Goal: Complete application form

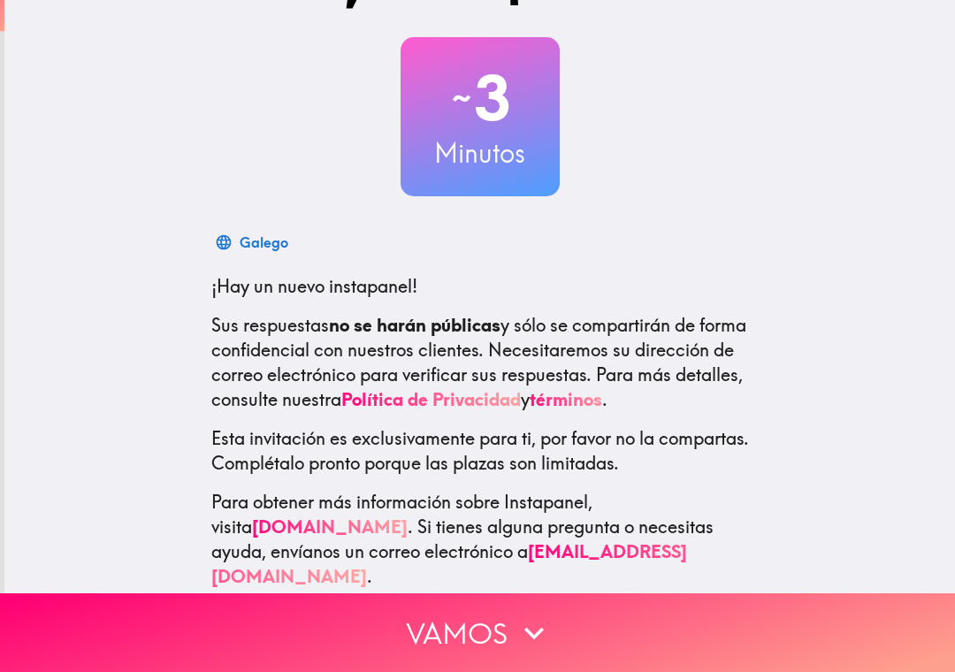
scroll to position [75, 0]
click at [847, 636] on button "Vamos" at bounding box center [477, 633] width 955 height 79
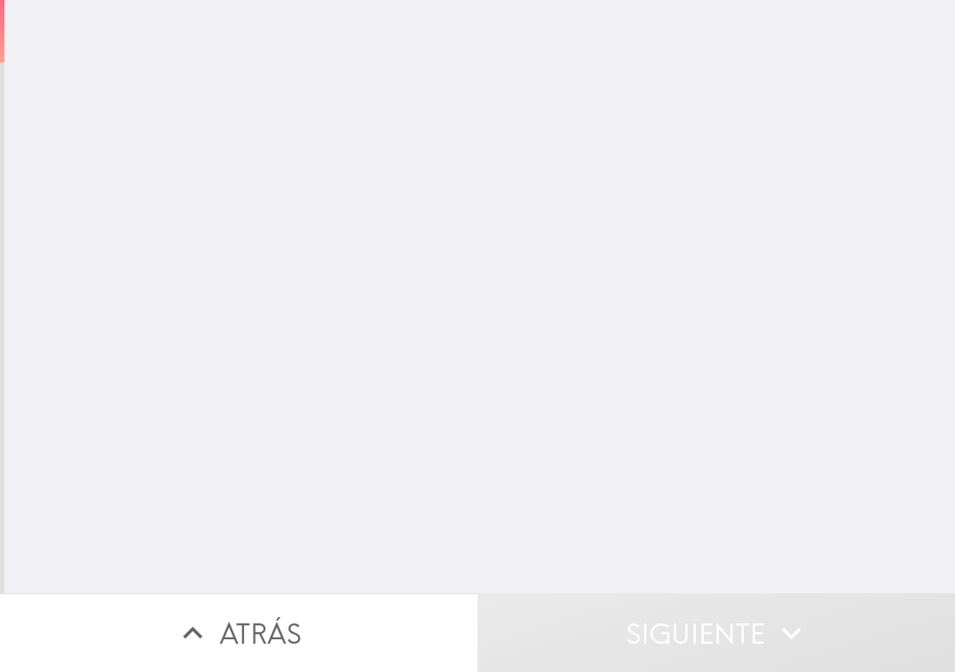
scroll to position [0, 0]
click at [379, 134] on input "number" at bounding box center [319, 142] width 231 height 55
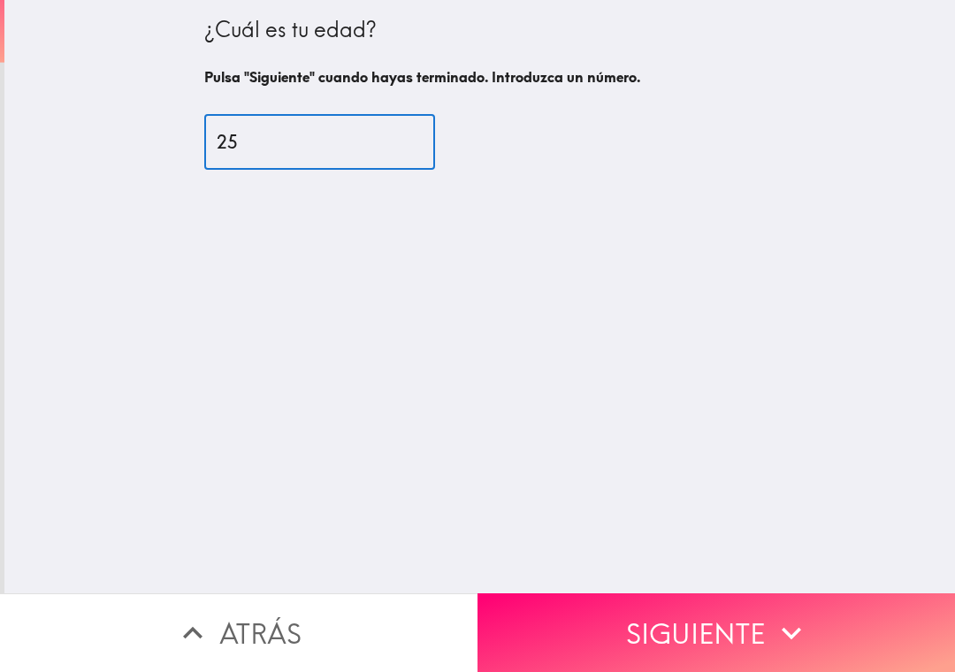
type input "25"
click at [838, 227] on div "¿Cuál es tu edad? Pulsa "Siguiente" cuando hayas terminado. Introduzca un númer…" at bounding box center [479, 297] width 951 height 594
click at [807, 611] on button "Siguiente" at bounding box center [717, 633] width 478 height 79
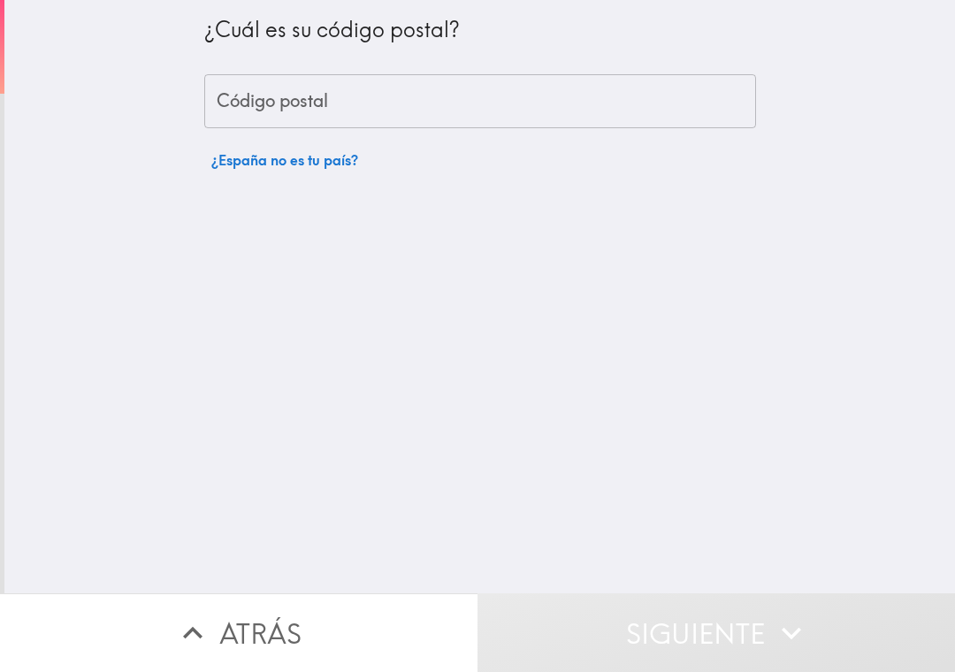
click at [663, 118] on input "Código postal" at bounding box center [480, 101] width 552 height 55
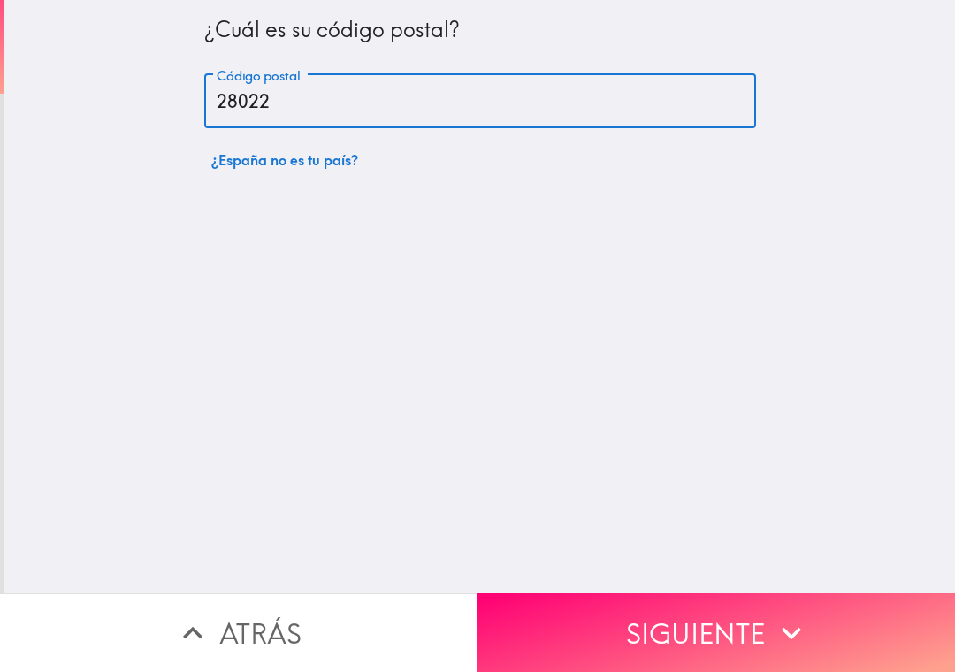
type input "28022"
click at [761, 240] on div "¿Cuál es su código postal? Código postal 28022 Código postal ¿España no es tu p…" at bounding box center [479, 297] width 951 height 594
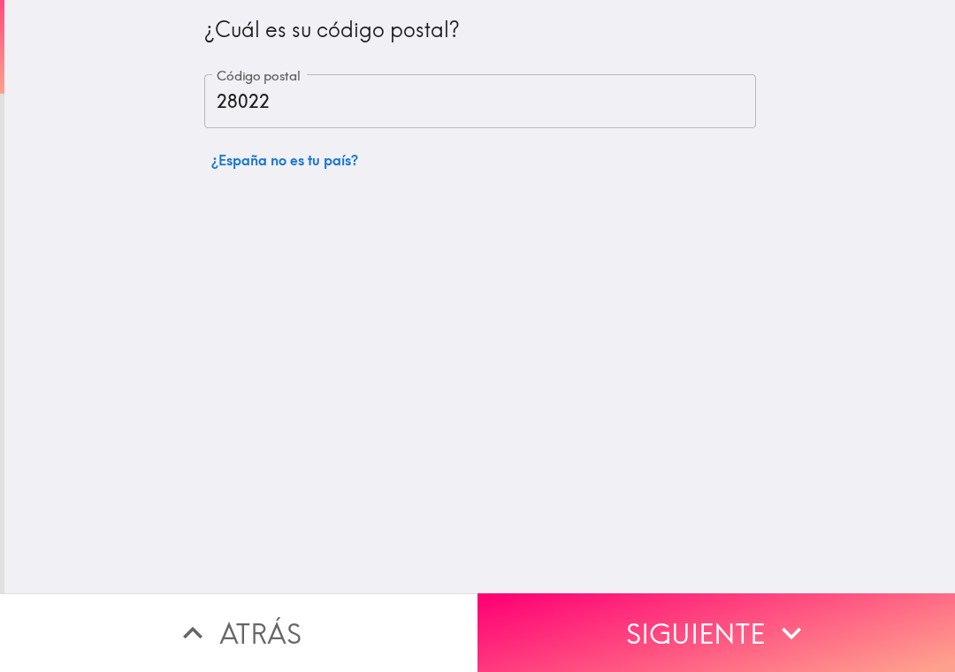
click at [830, 618] on button "Siguiente" at bounding box center [717, 633] width 478 height 79
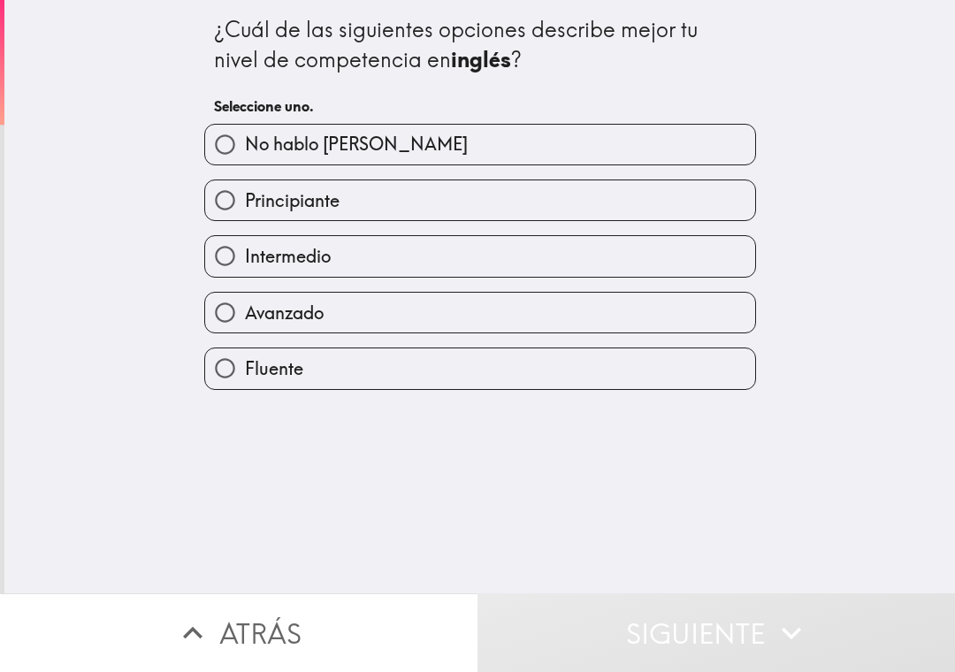
click at [606, 246] on label "Intermedio" at bounding box center [480, 256] width 550 height 40
click at [245, 246] on input "Intermedio" at bounding box center [225, 256] width 40 height 40
radio input "true"
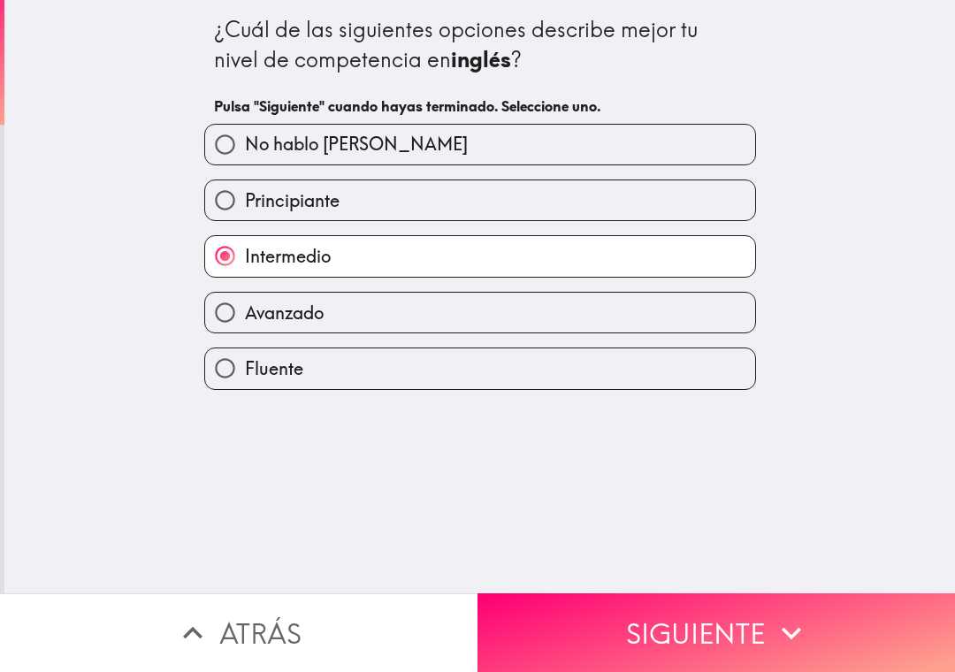
click at [746, 640] on button "Siguiente" at bounding box center [717, 633] width 478 height 79
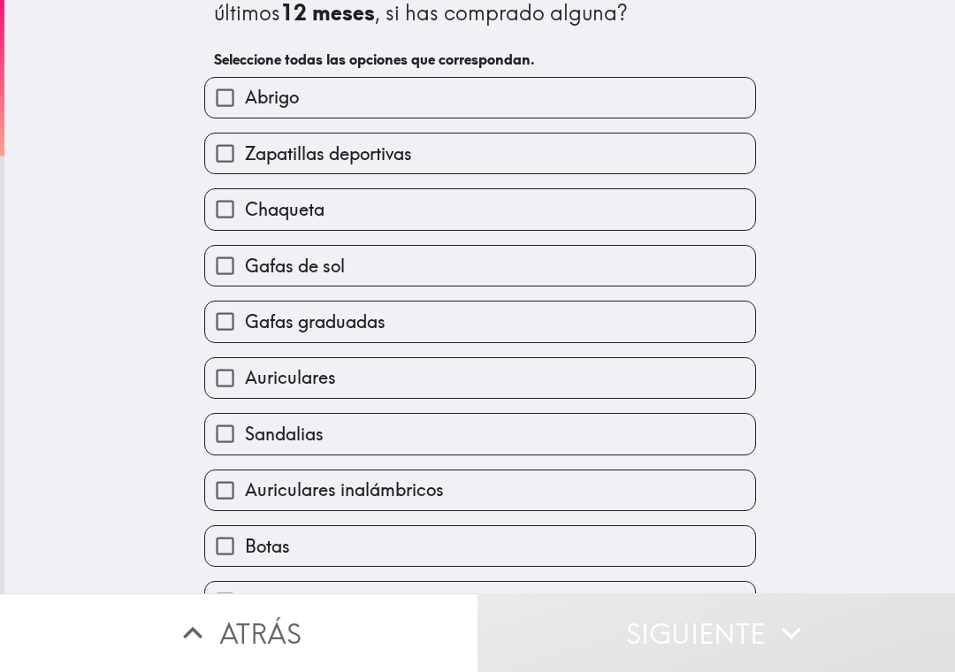
scroll to position [50, 0]
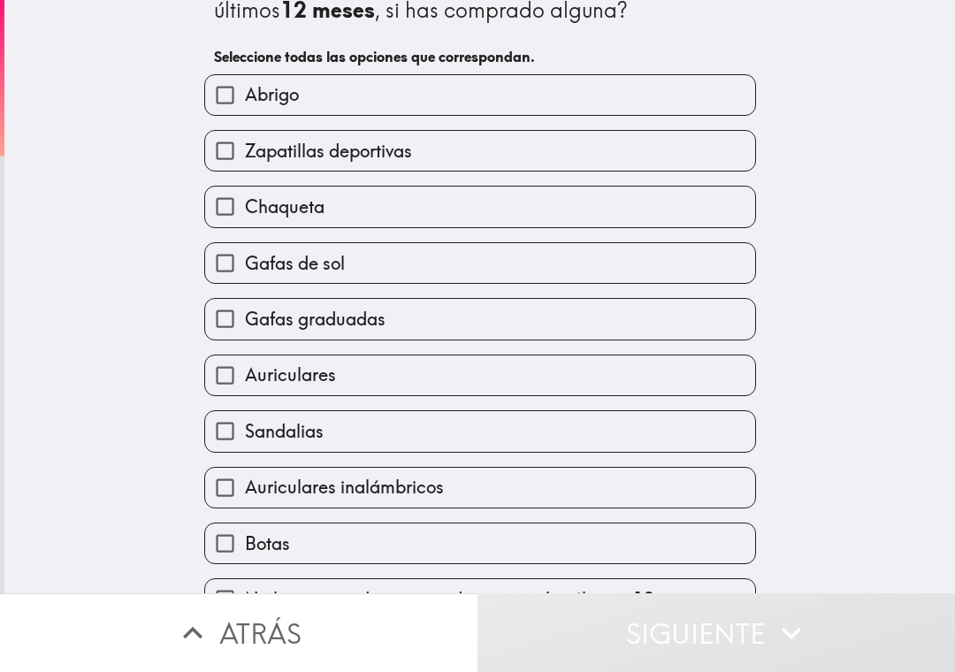
click at [693, 326] on label "Gafas graduadas" at bounding box center [480, 319] width 550 height 40
click at [245, 326] on input "Gafas graduadas" at bounding box center [225, 319] width 40 height 40
checkbox input "true"
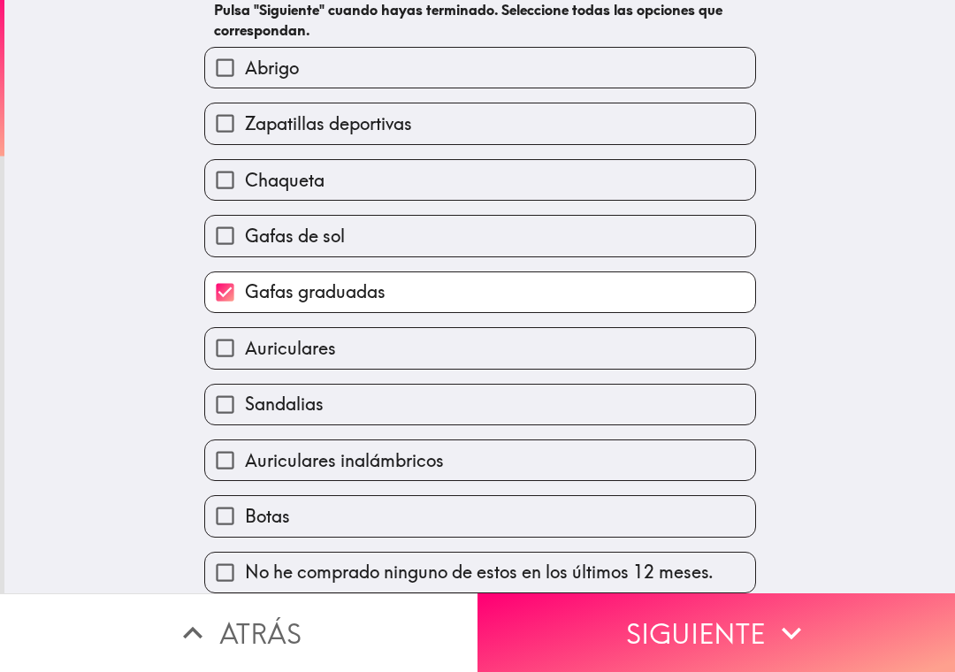
scroll to position [103, 0]
click at [708, 348] on label "Auriculares" at bounding box center [480, 348] width 550 height 40
click at [245, 348] on input "Auriculares" at bounding box center [225, 348] width 40 height 40
checkbox input "true"
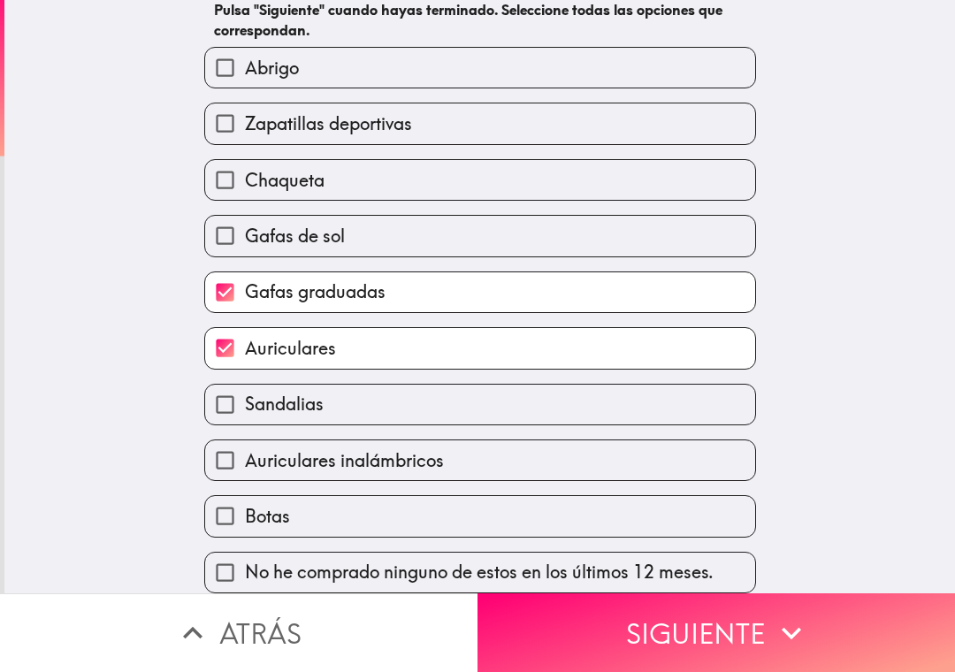
click at [685, 476] on label "Auriculares inalámbricos" at bounding box center [480, 460] width 550 height 40
click at [245, 476] on input "Auriculares inalámbricos" at bounding box center [225, 460] width 40 height 40
checkbox input "true"
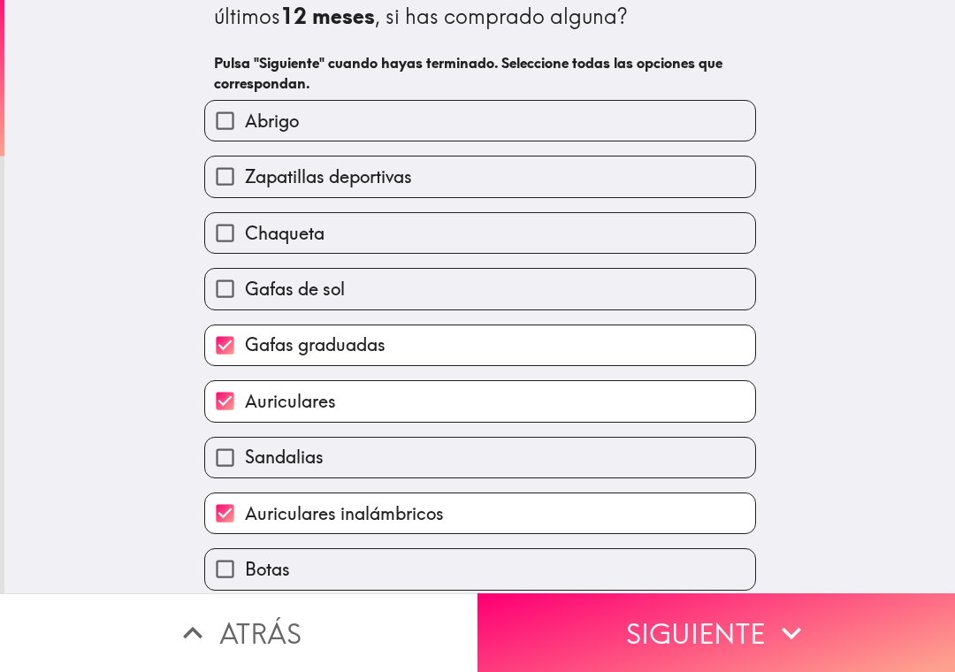
scroll to position [42, 0]
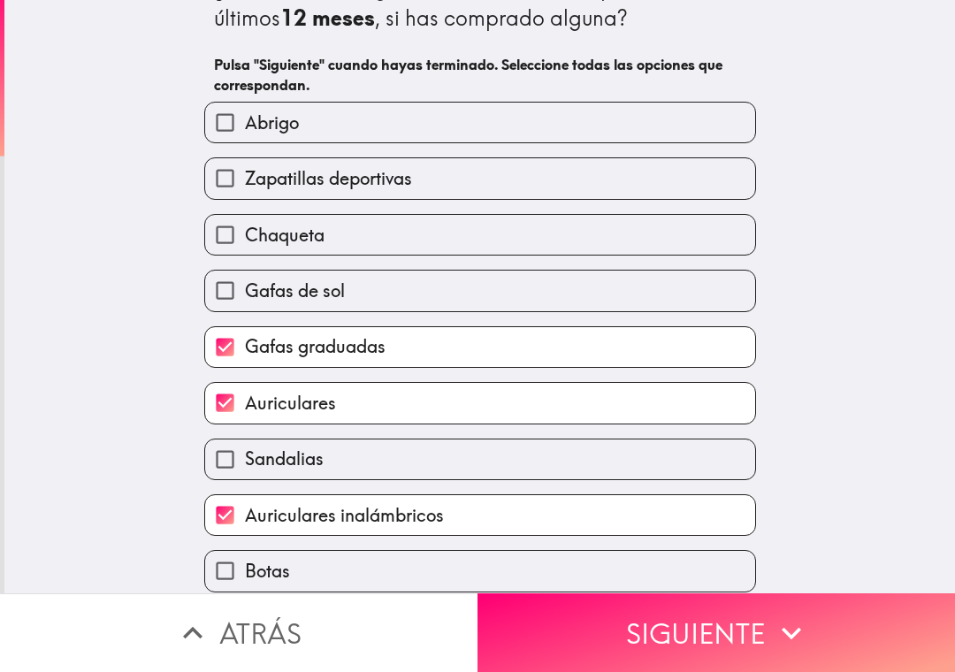
click at [712, 225] on label "Chaqueta" at bounding box center [480, 235] width 550 height 40
click at [245, 225] on input "Chaqueta" at bounding box center [225, 235] width 40 height 40
checkbox input "true"
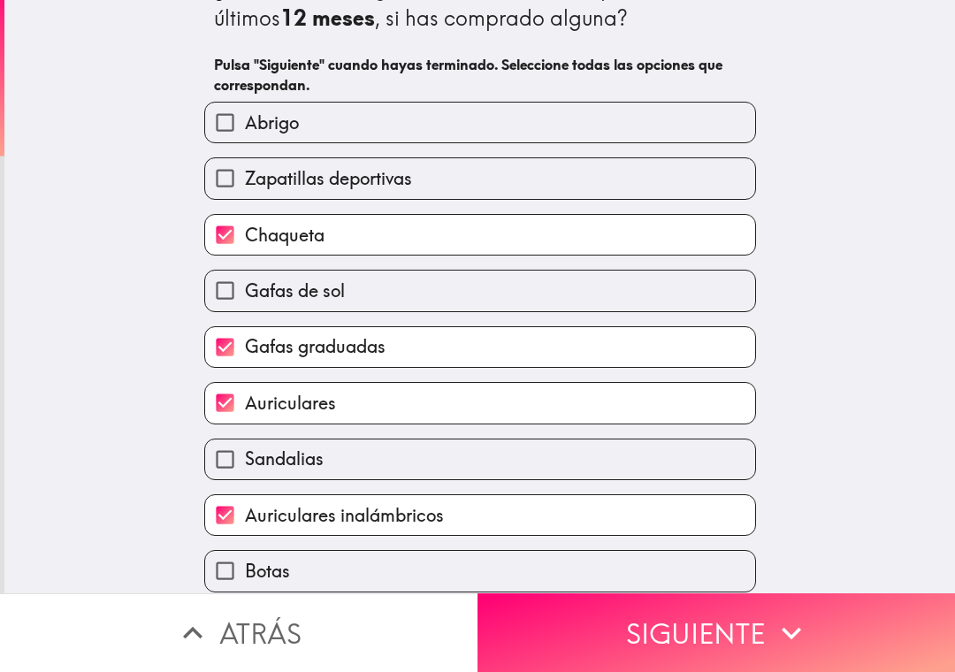
click at [835, 622] on button "Siguiente" at bounding box center [717, 633] width 478 height 79
